Goal: Transaction & Acquisition: Download file/media

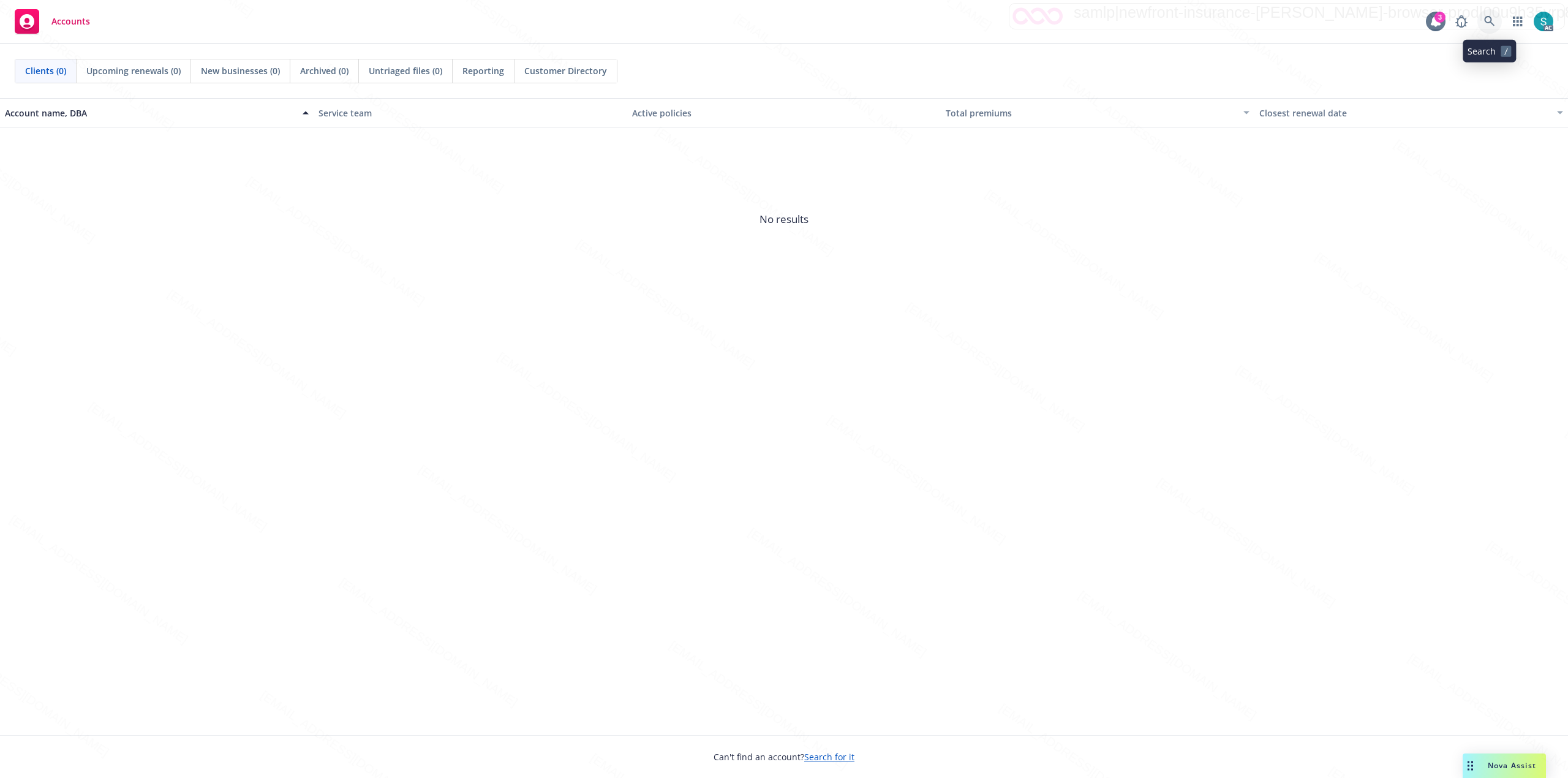
click at [1492, 18] on icon at bounding box center [1490, 22] width 11 height 11
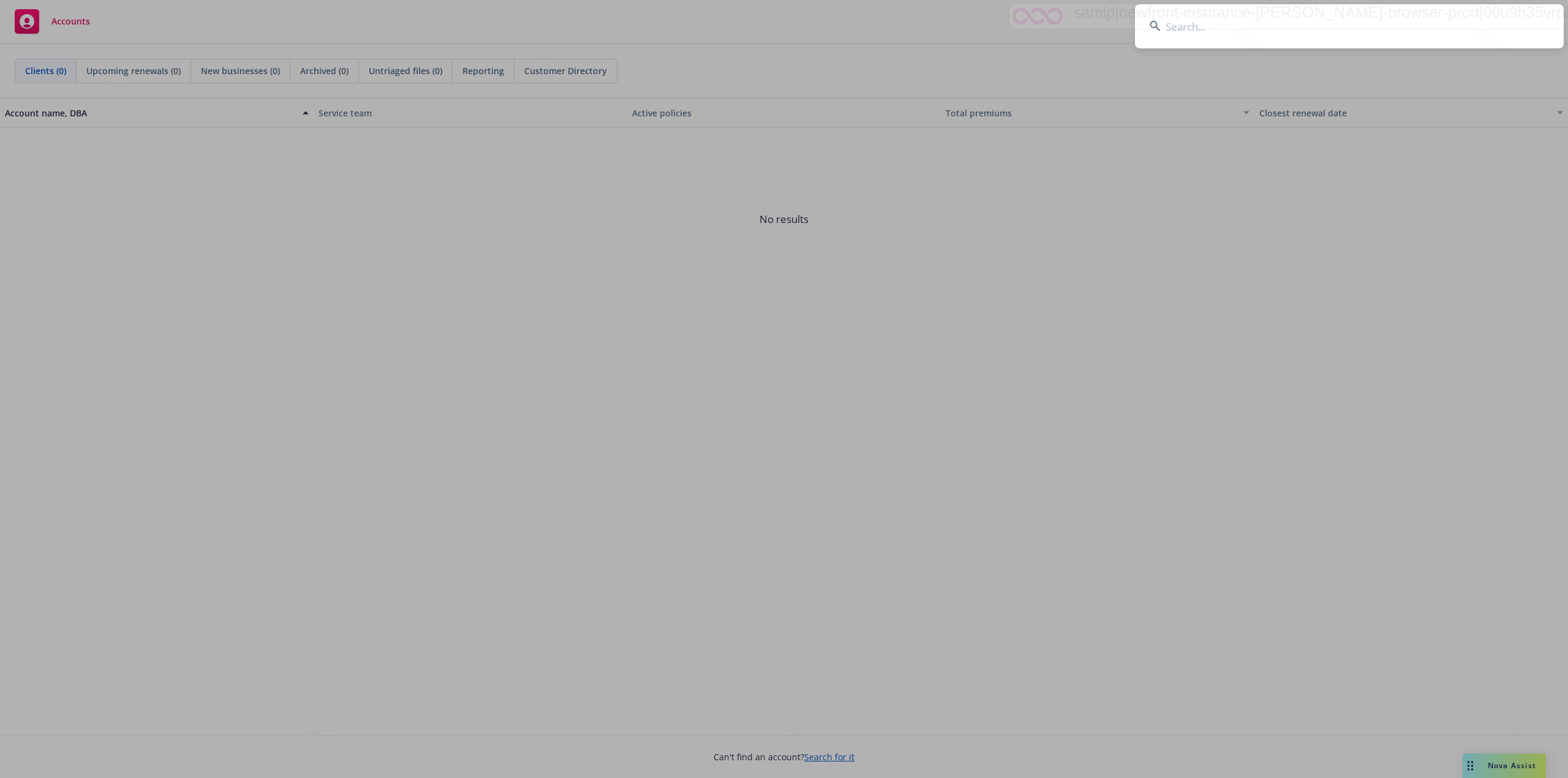
click at [1345, 25] on input at bounding box center [1349, 26] width 429 height 44
type input "[PERSON_NAME]"
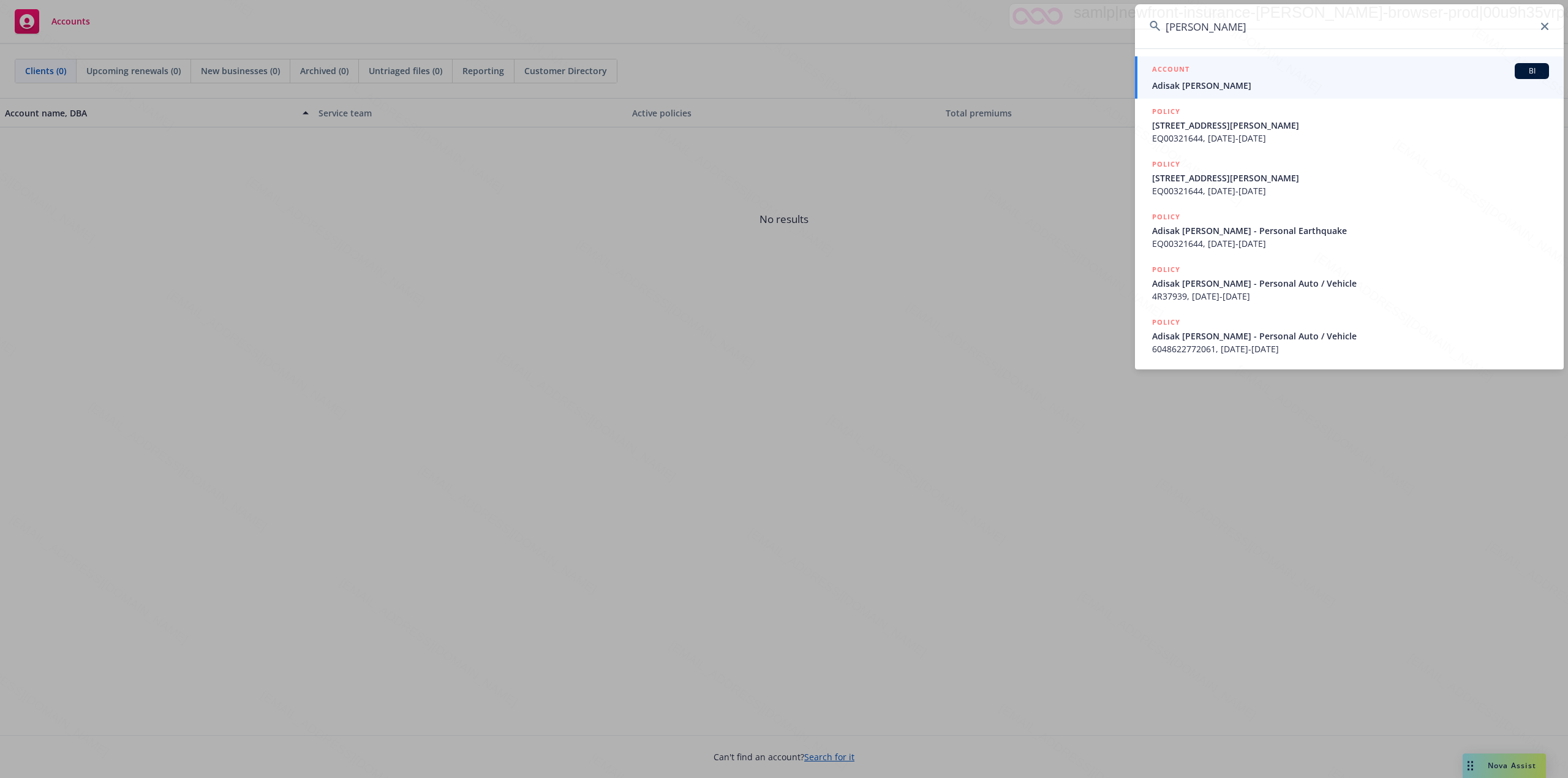
click at [1196, 83] on span "Adisak [PERSON_NAME]" at bounding box center [1350, 86] width 396 height 13
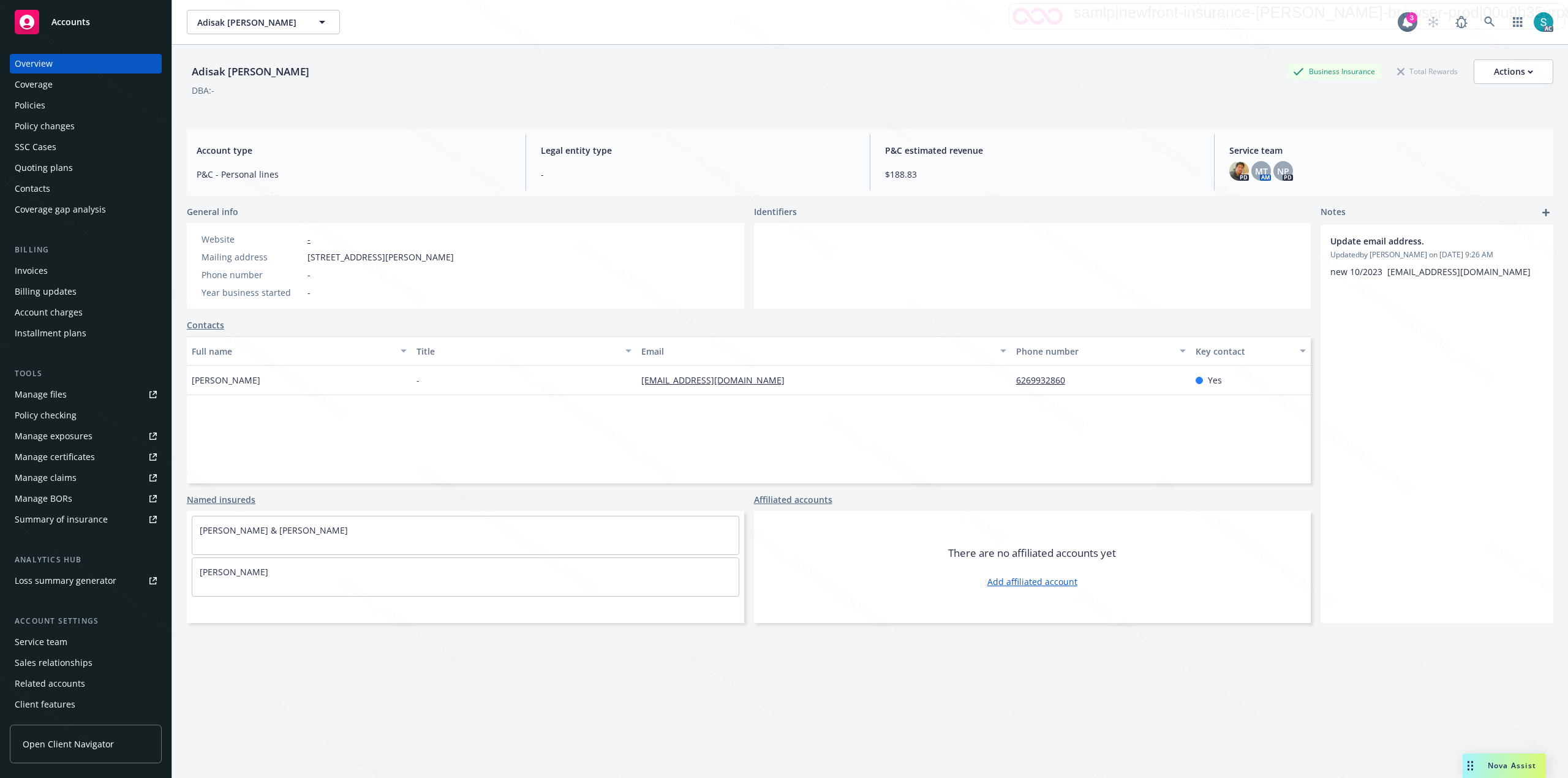
click at [36, 106] on div "Policies" at bounding box center [30, 105] width 30 height 20
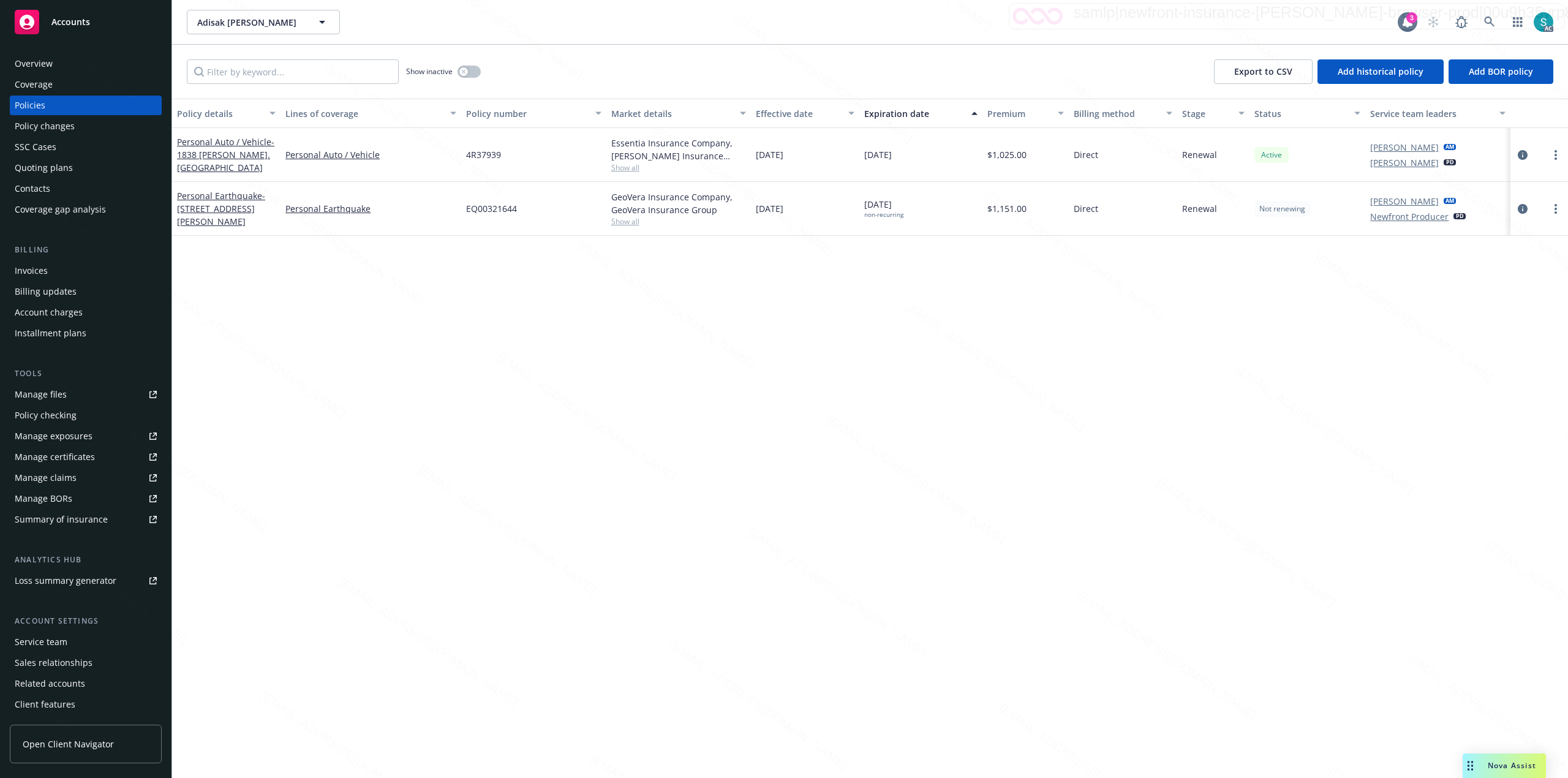
click at [470, 158] on span "4R37939" at bounding box center [483, 155] width 35 height 13
copy span "4R37939"
click at [224, 147] on div "Personal Auto / Vehicle - 1838 [PERSON_NAME]. [GEOGRAPHIC_DATA]" at bounding box center [227, 154] width 98 height 39
click at [253, 170] on div "Personal Auto / Vehicle - 1838 [PERSON_NAME]. [GEOGRAPHIC_DATA]" at bounding box center [227, 154] width 98 height 39
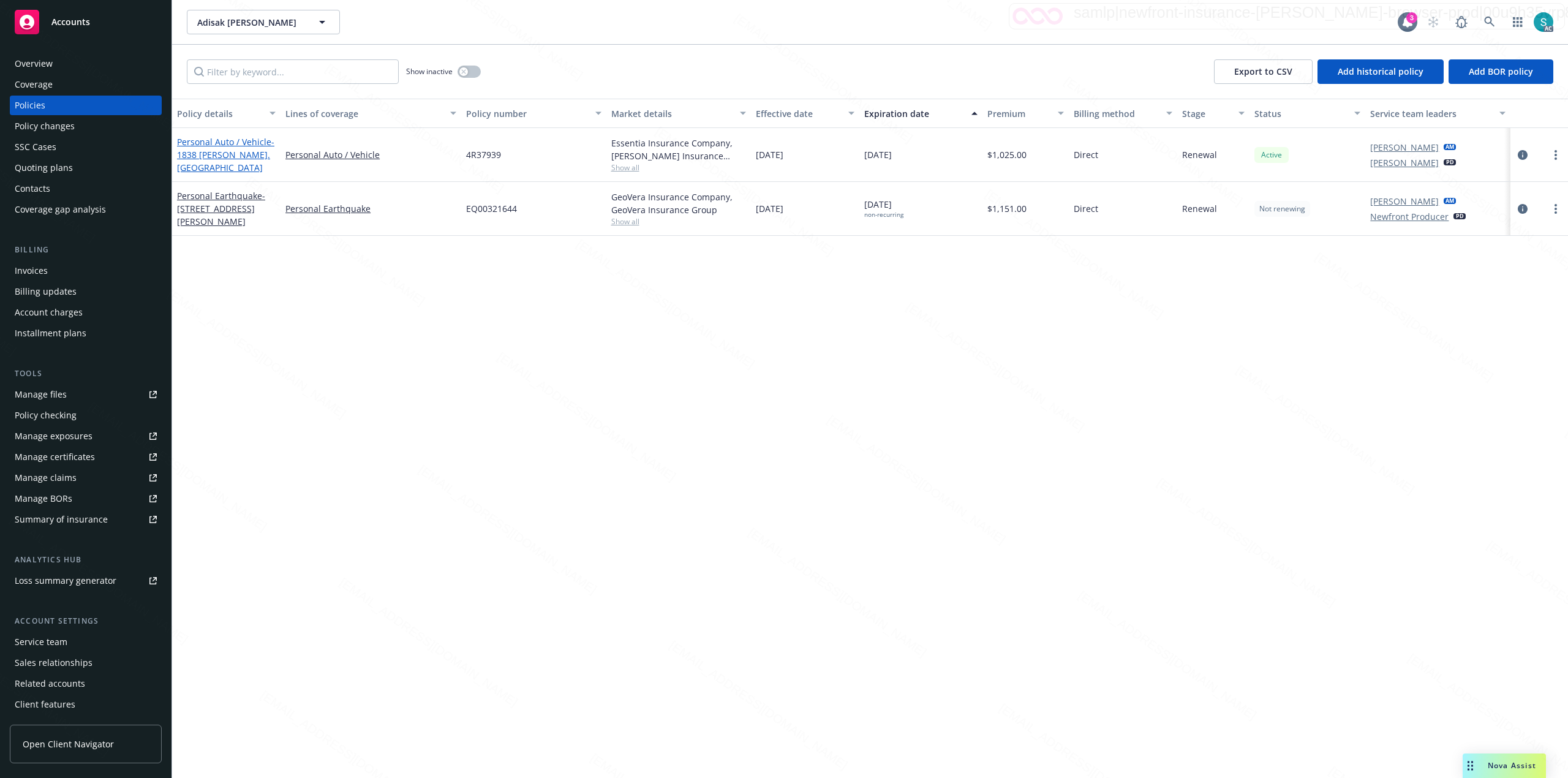
click at [239, 166] on span "- 1838 [PERSON_NAME]. [GEOGRAPHIC_DATA]" at bounding box center [226, 155] width 97 height 38
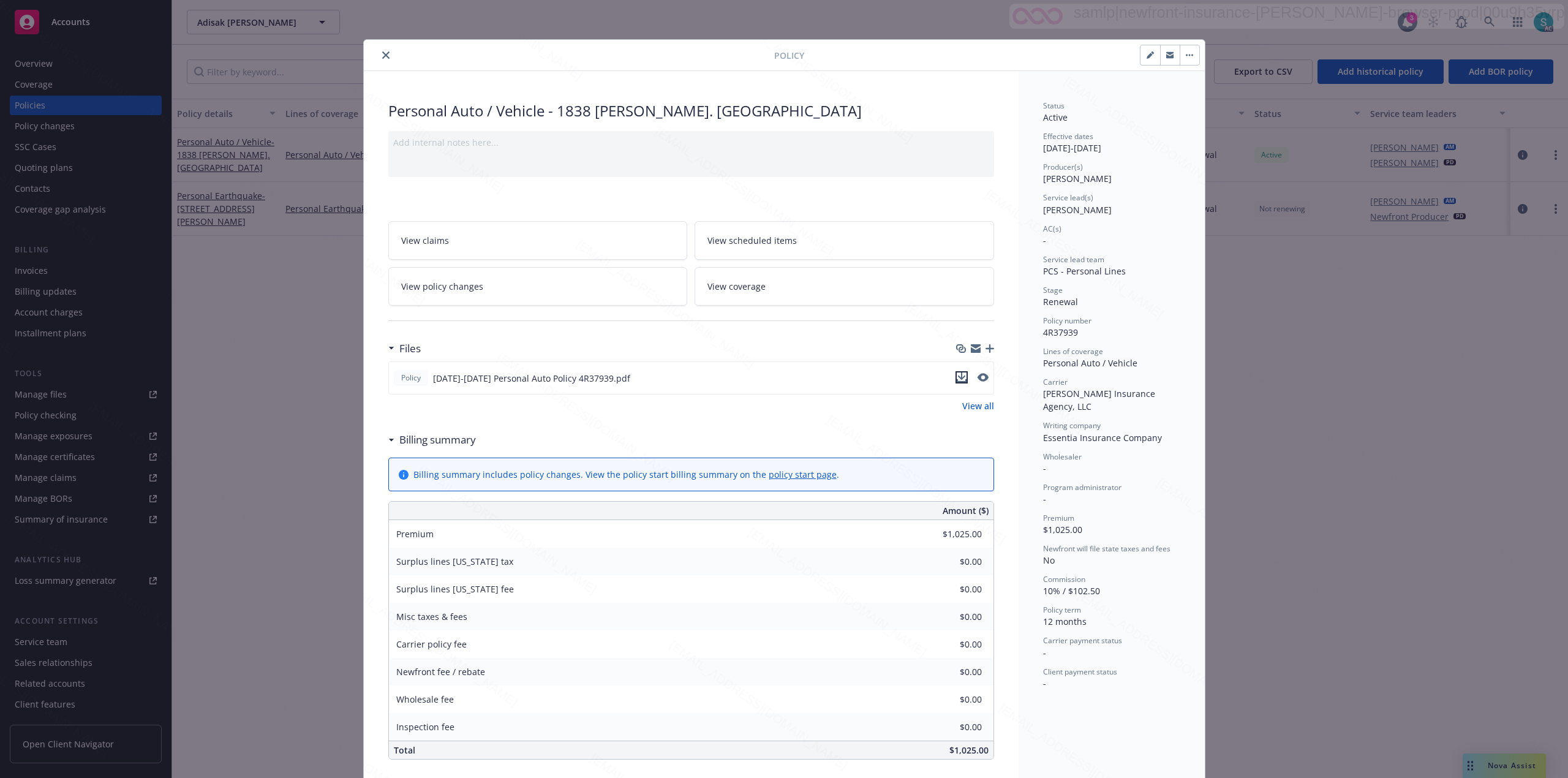
click at [956, 381] on icon "download file" at bounding box center [961, 377] width 9 height 9
click at [382, 54] on icon "close" at bounding box center [386, 56] width 8 height 8
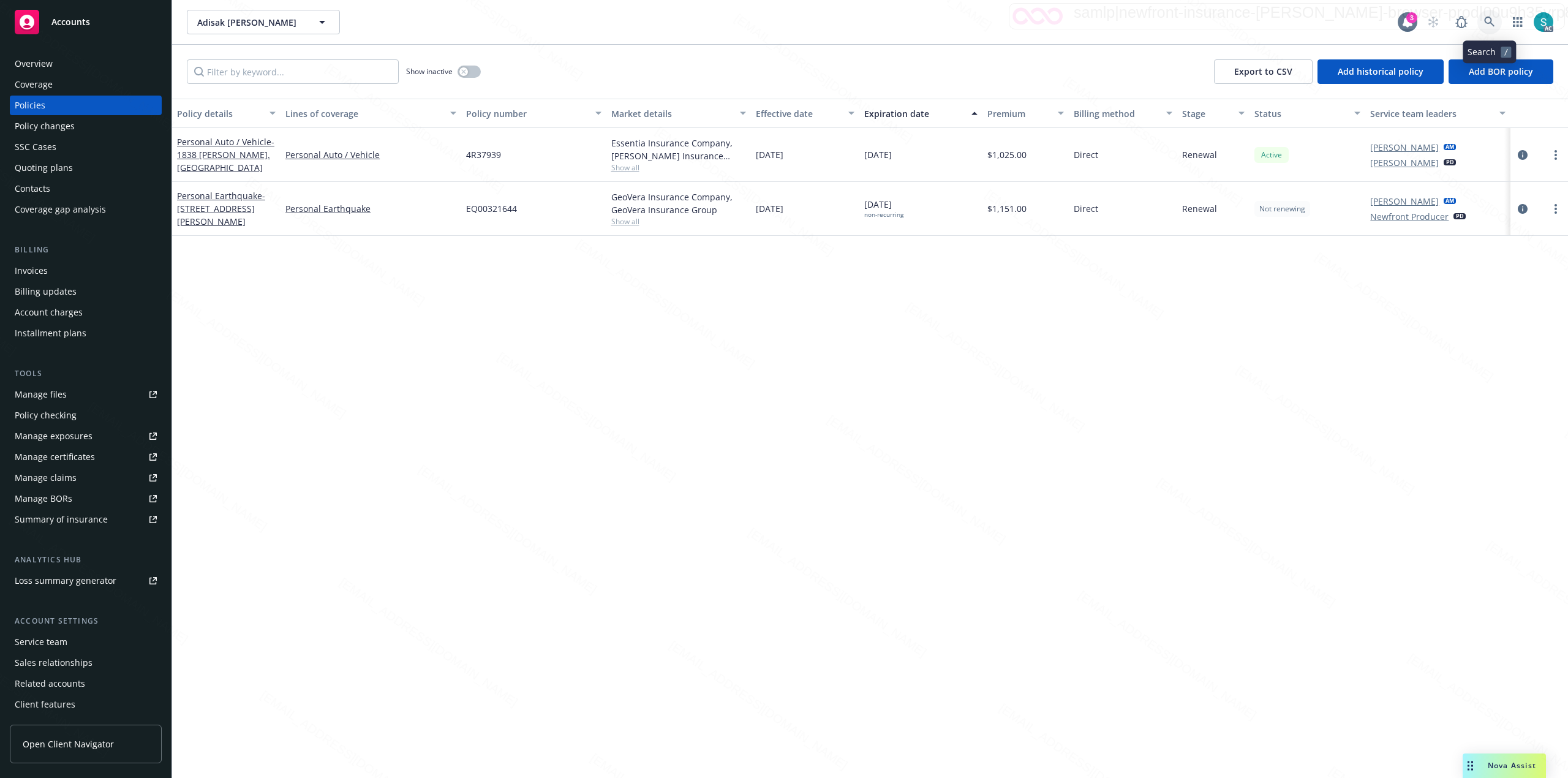
click at [1490, 20] on icon at bounding box center [1490, 23] width 11 height 11
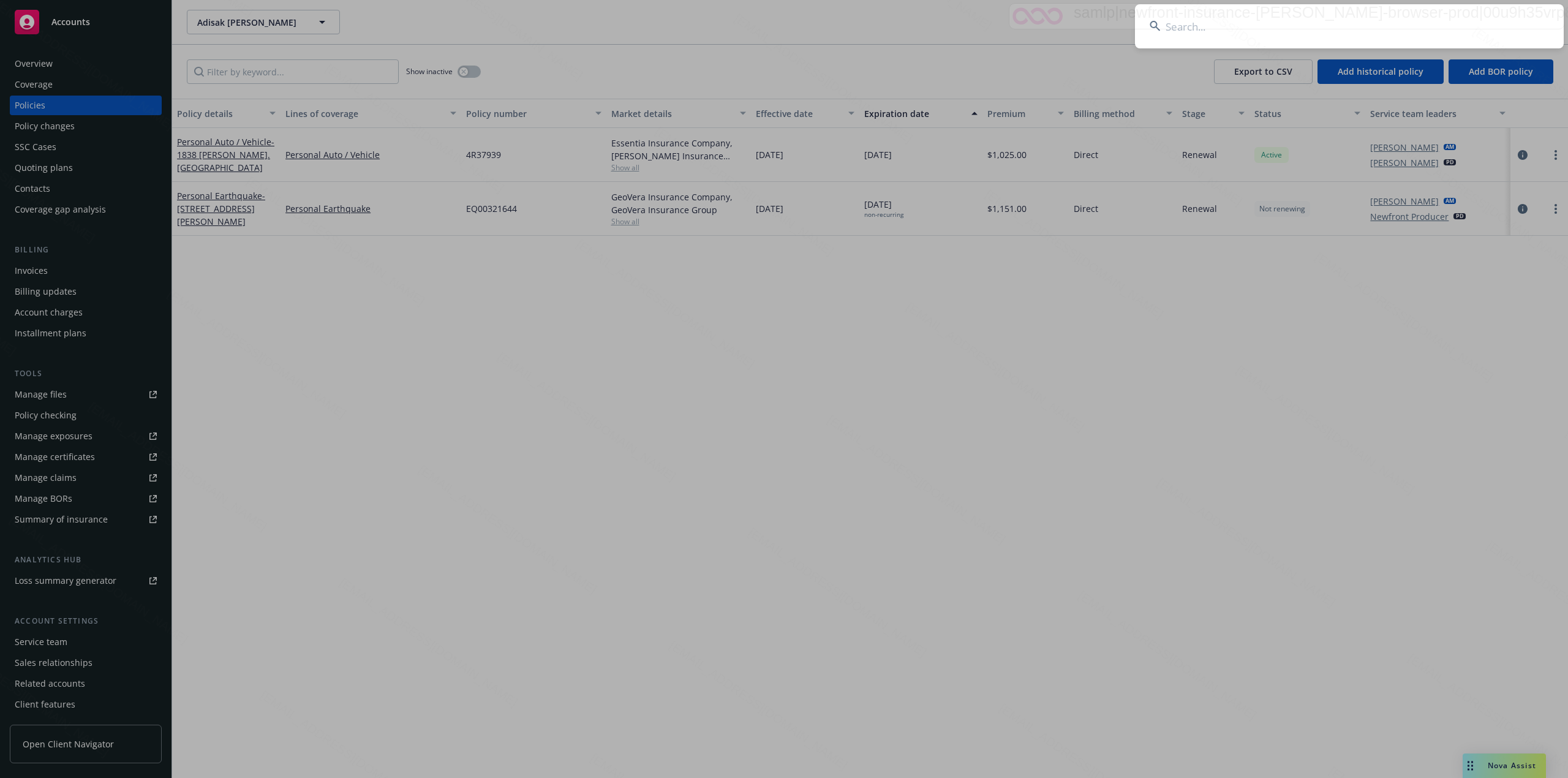
click at [1311, 25] on input at bounding box center [1349, 26] width 429 height 44
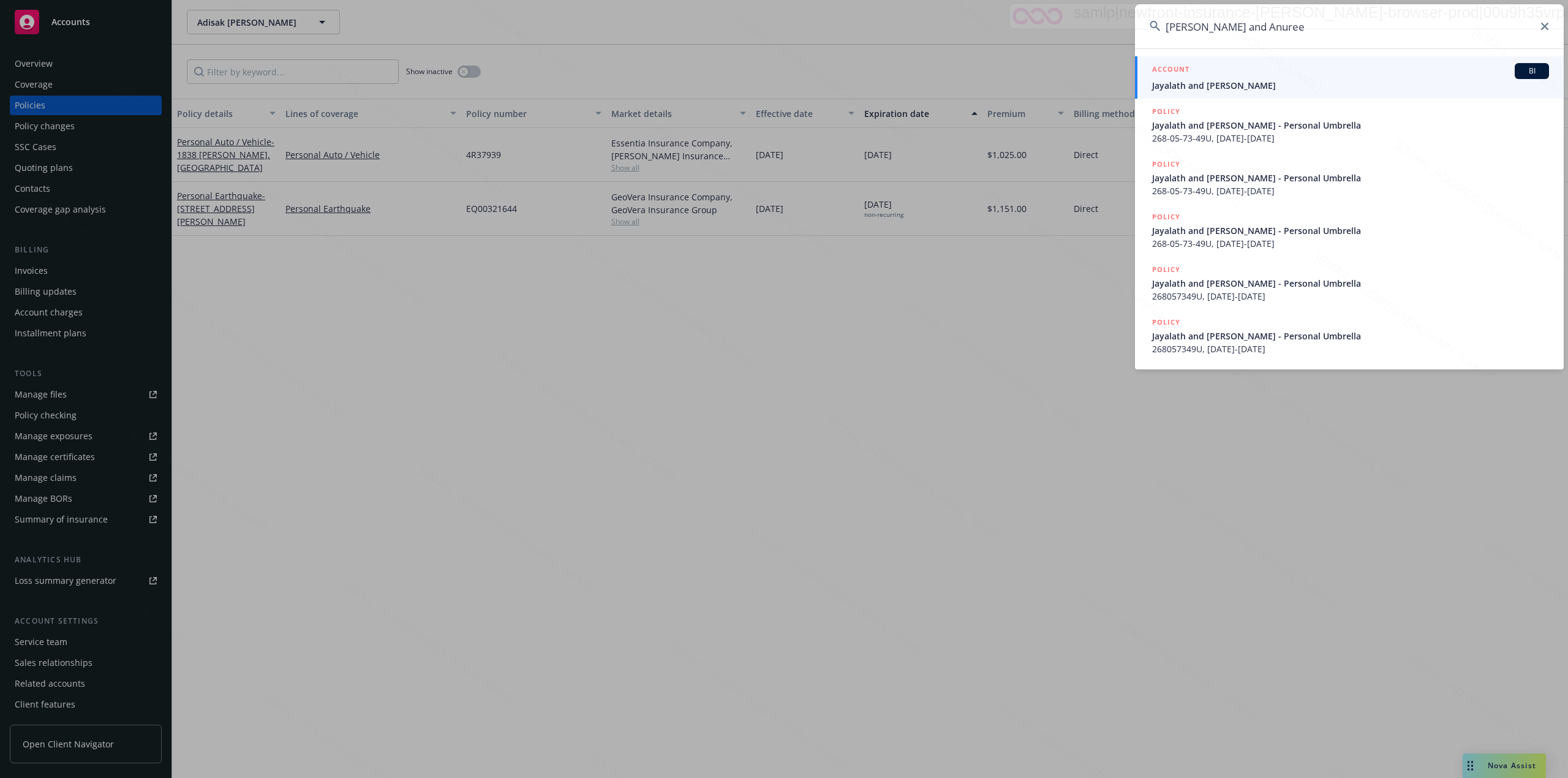
type input "[PERSON_NAME] and Anuree"
click at [1246, 88] on span "Jayalath and [PERSON_NAME]" at bounding box center [1350, 86] width 396 height 13
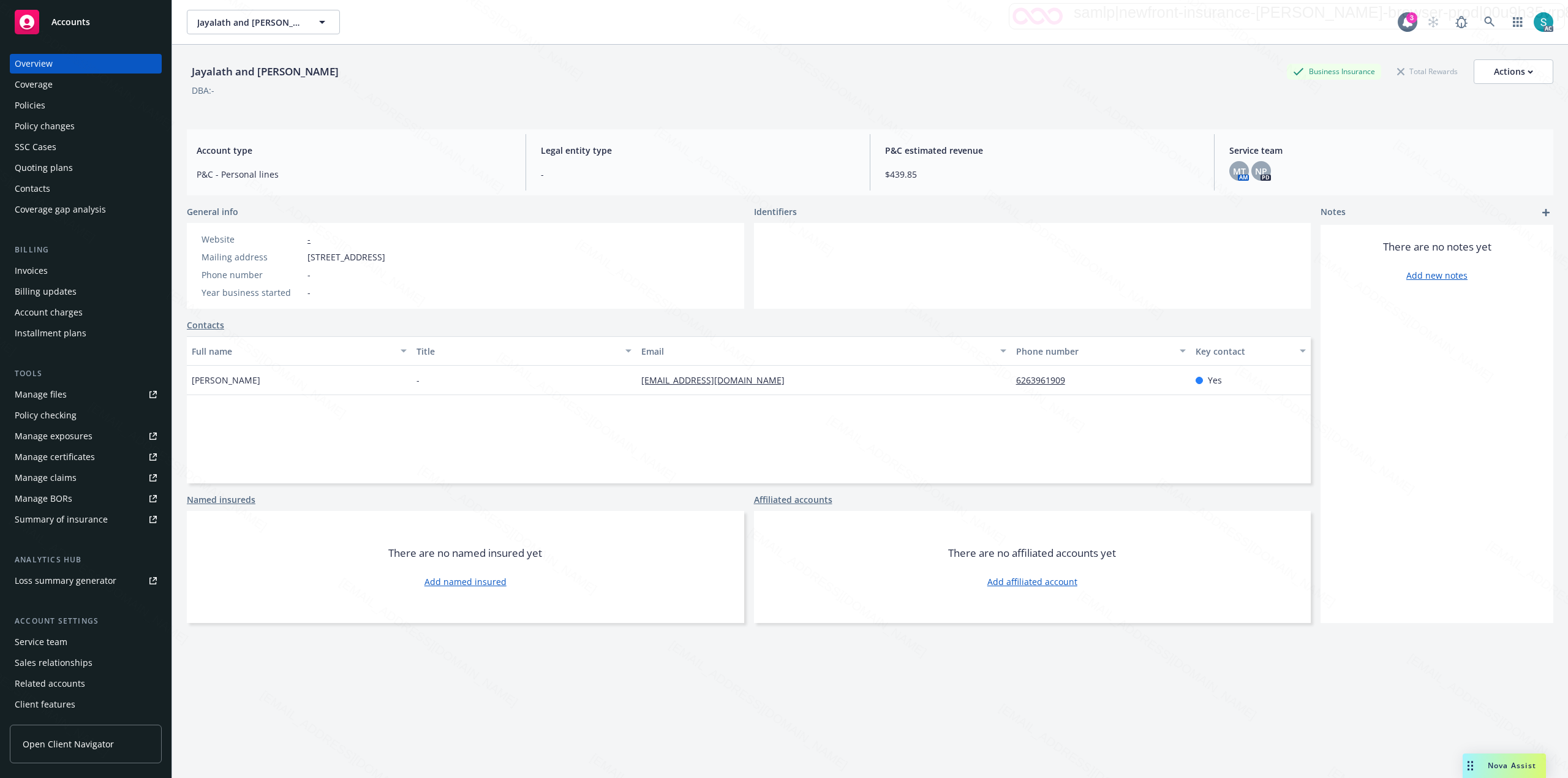
click at [41, 109] on div "Policies" at bounding box center [30, 105] width 30 height 20
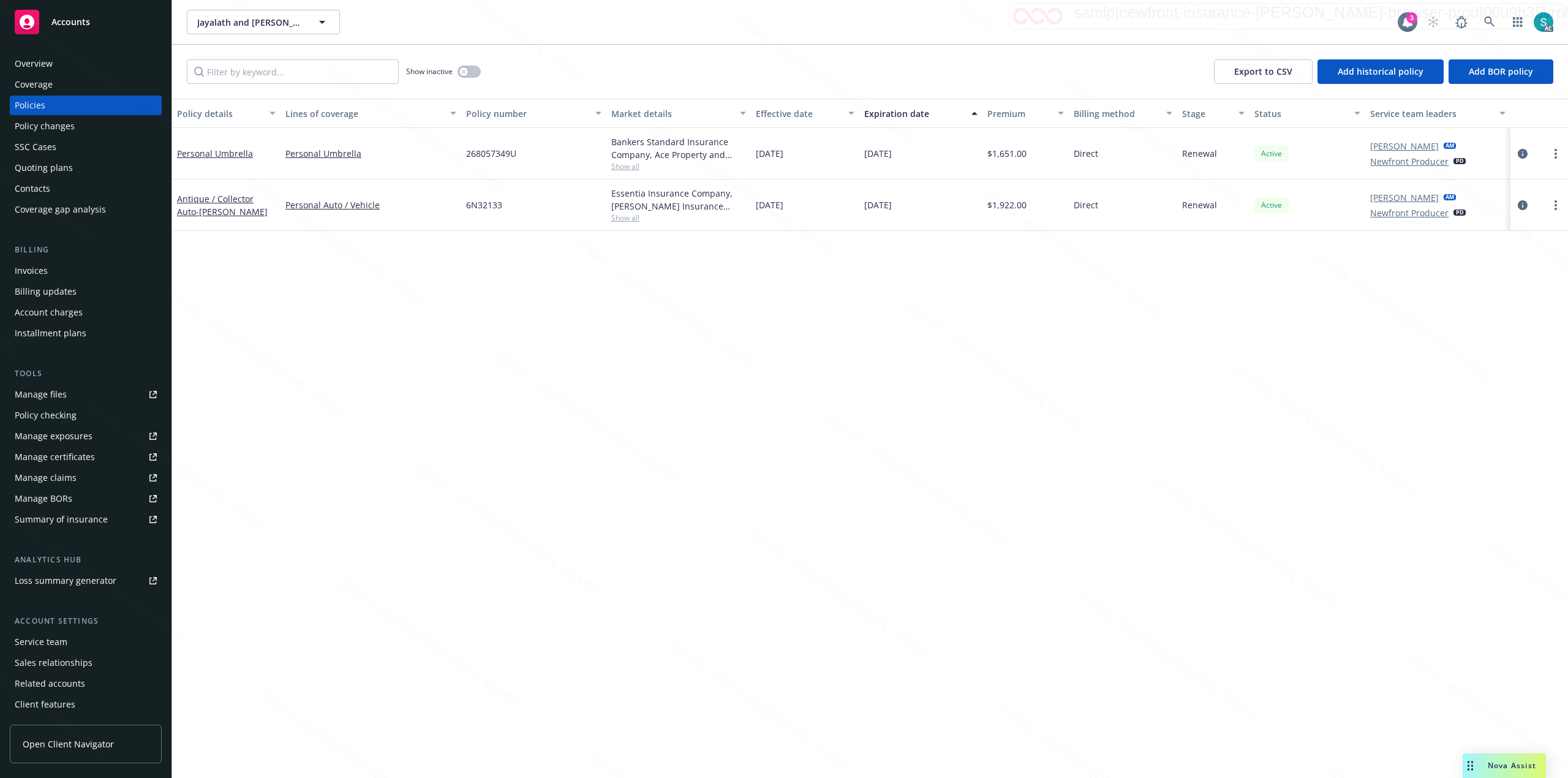
click at [495, 206] on span "6N32133" at bounding box center [484, 205] width 36 height 13
copy span "6N32133"
